Goal: Navigation & Orientation: Find specific page/section

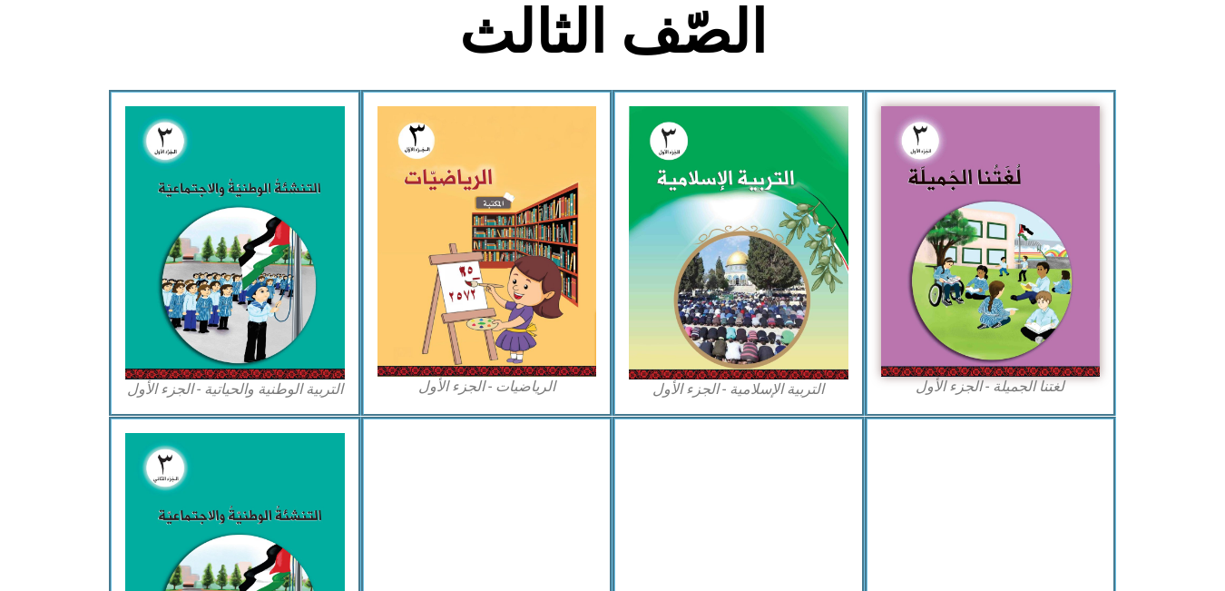
scroll to position [475, 0]
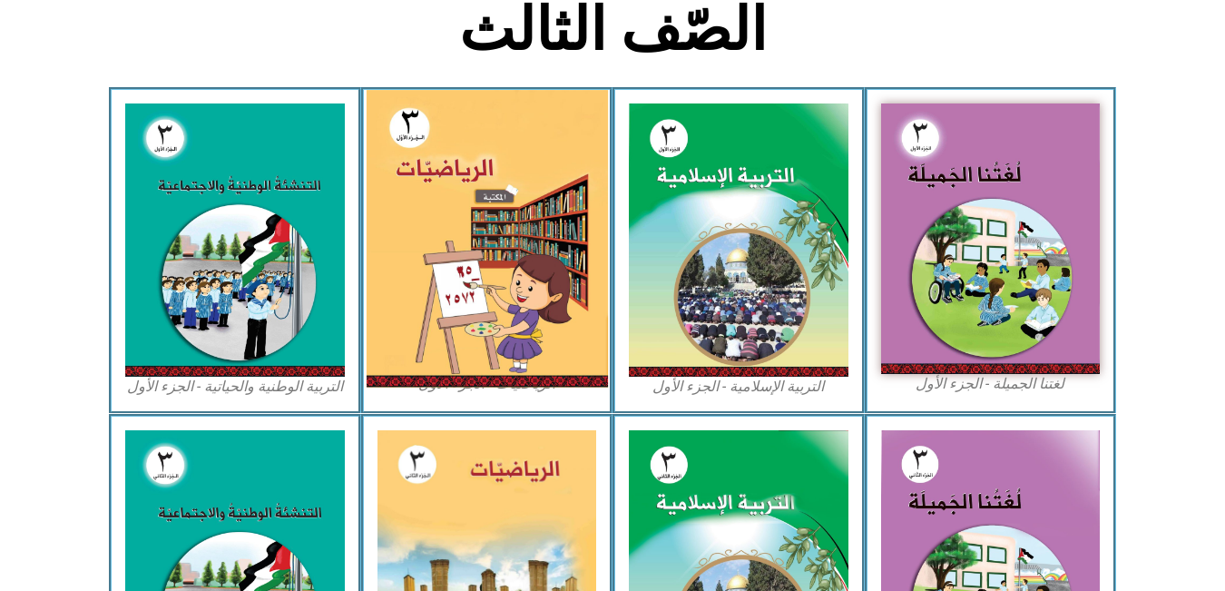
click at [446, 196] on img at bounding box center [486, 239] width 241 height 298
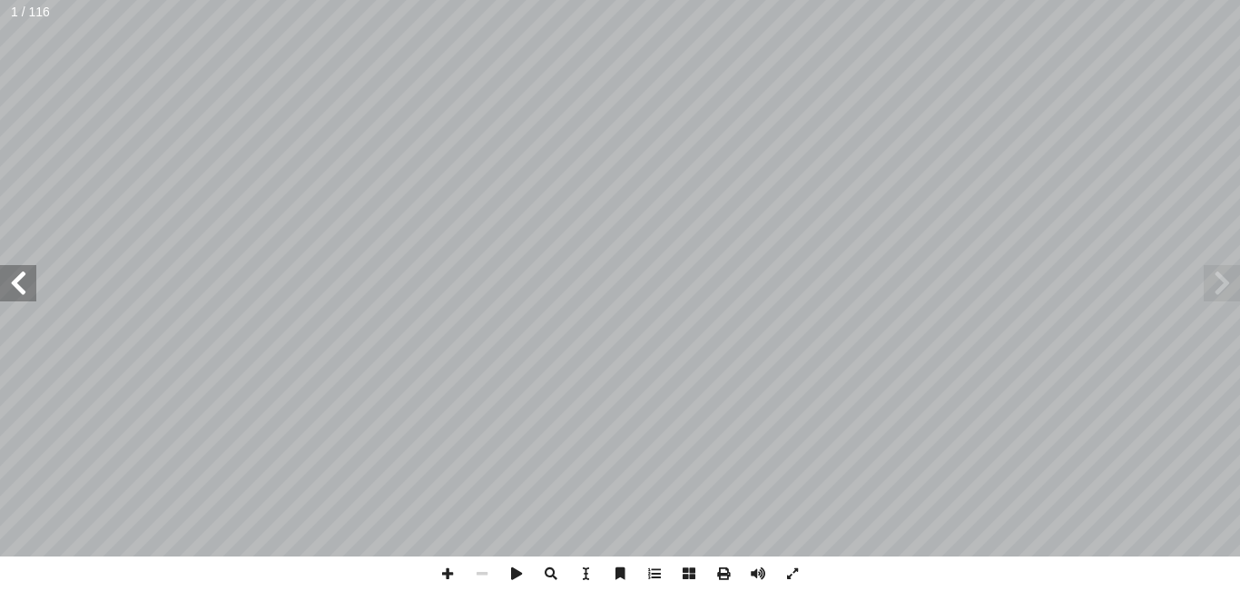
click at [16, 269] on span at bounding box center [18, 283] width 36 height 36
click at [12, 285] on span at bounding box center [18, 283] width 36 height 36
click at [449, 574] on span at bounding box center [447, 573] width 34 height 34
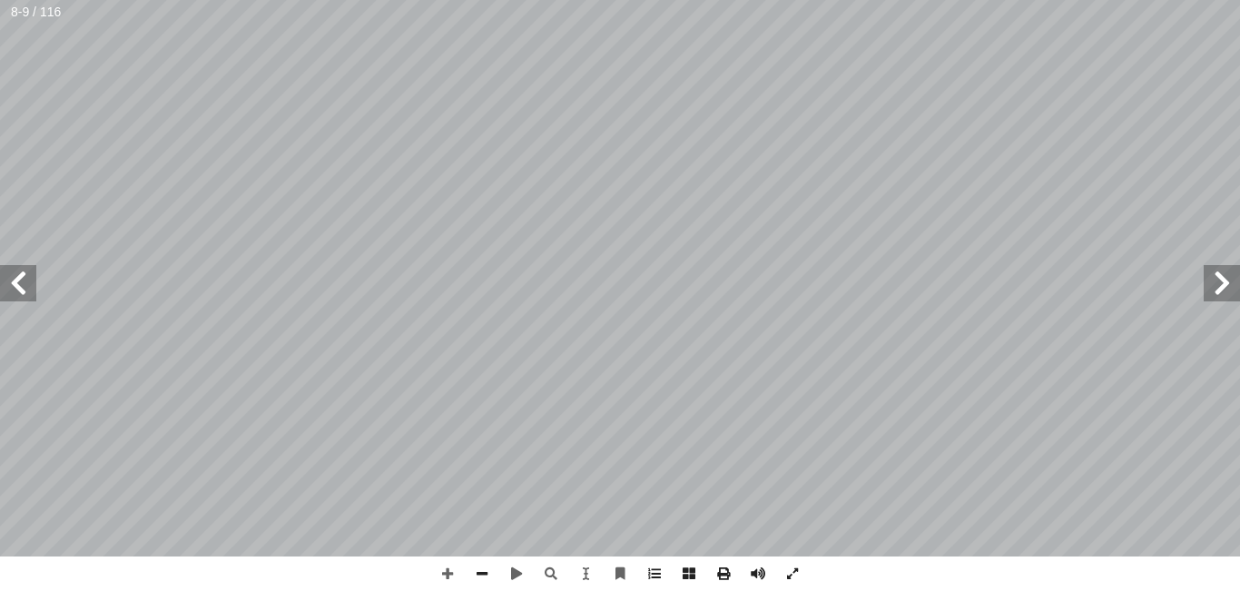
click at [18, 290] on span at bounding box center [18, 283] width 36 height 36
